Goal: Check status: Check status

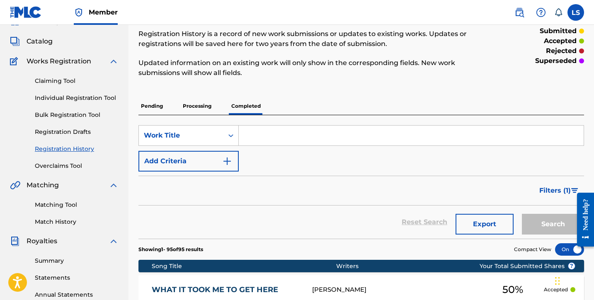
scroll to position [38, 0]
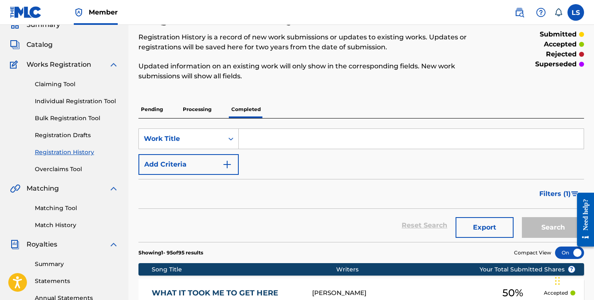
click at [62, 151] on link "Registration History" at bounding box center [77, 152] width 84 height 9
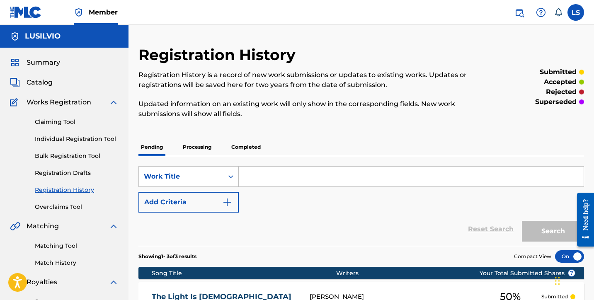
click at [234, 146] on p "Completed" at bounding box center [246, 146] width 34 height 17
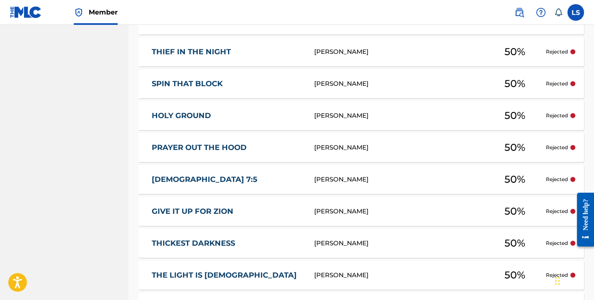
scroll to position [3136, 0]
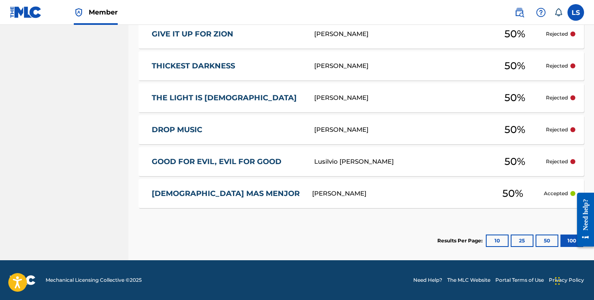
click at [563, 238] on button "100" at bounding box center [571, 240] width 23 height 12
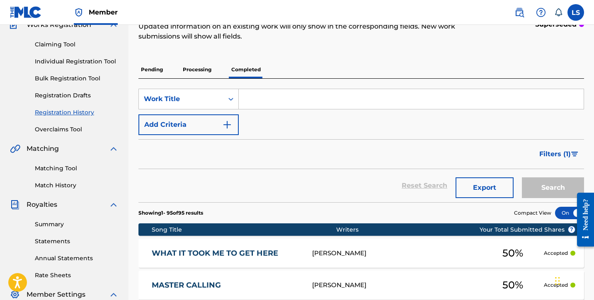
scroll to position [0, 0]
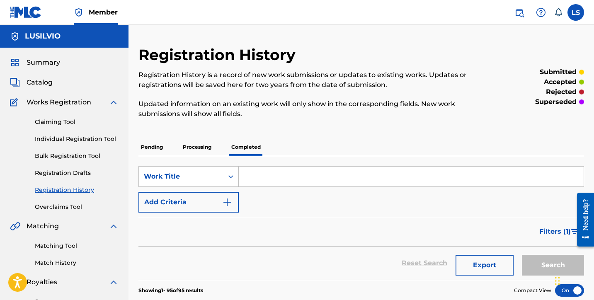
click at [193, 151] on p "Processing" at bounding box center [197, 146] width 34 height 17
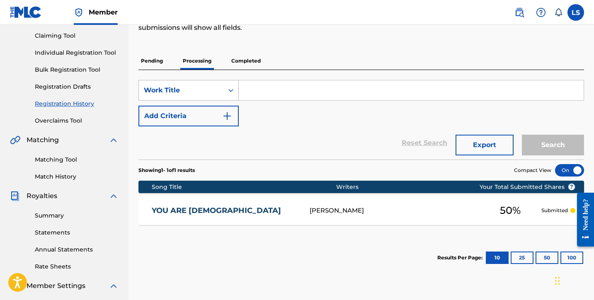
scroll to position [78, 0]
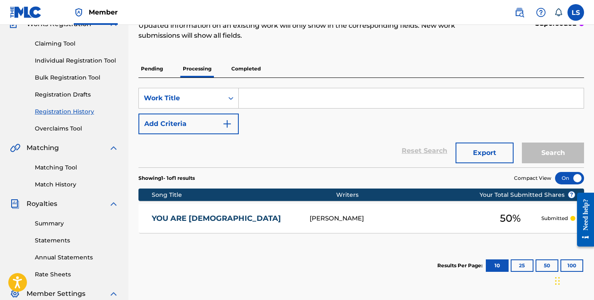
click at [149, 73] on p "Pending" at bounding box center [151, 68] width 27 height 17
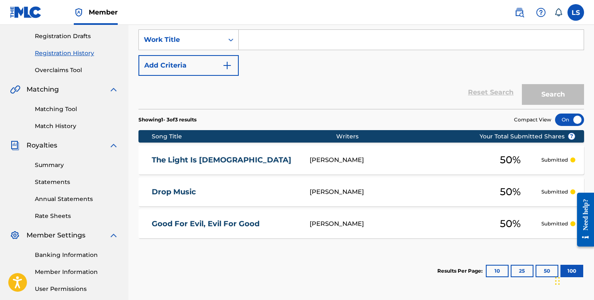
scroll to position [214, 0]
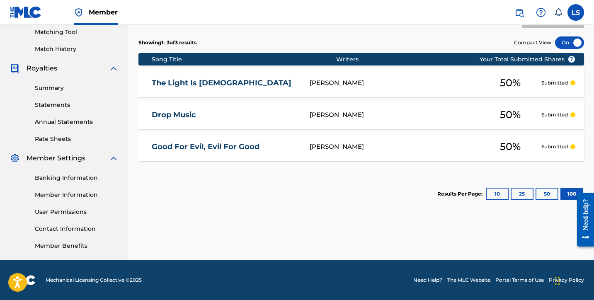
click at [566, 193] on button "100" at bounding box center [571, 194] width 23 height 12
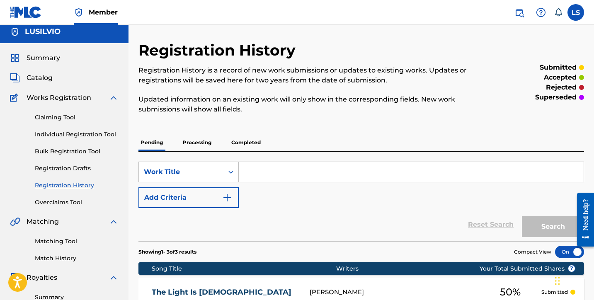
scroll to position [0, 0]
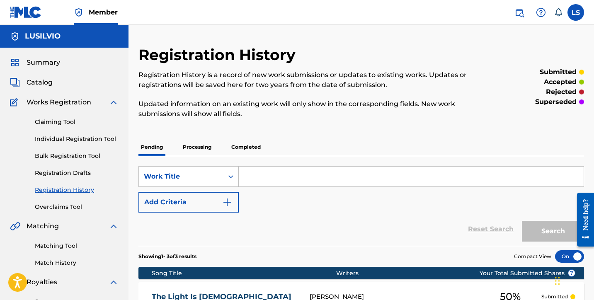
drag, startPoint x: 39, startPoint y: 60, endPoint x: 47, endPoint y: 61, distance: 8.7
click at [39, 60] on span "Summary" at bounding box center [44, 63] width 34 height 10
drag, startPoint x: 205, startPoint y: 145, endPoint x: 214, endPoint y: 146, distance: 8.7
click at [205, 145] on p "Processing" at bounding box center [197, 146] width 34 height 17
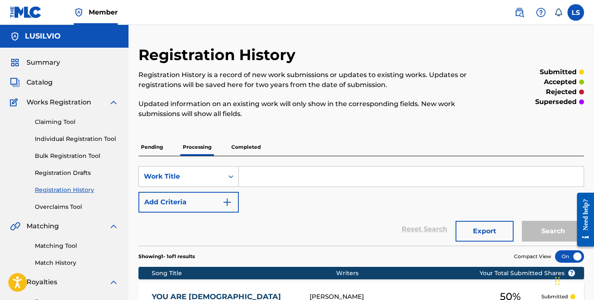
click at [39, 65] on span "Summary" at bounding box center [44, 63] width 34 height 10
